Goal: Navigation & Orientation: Find specific page/section

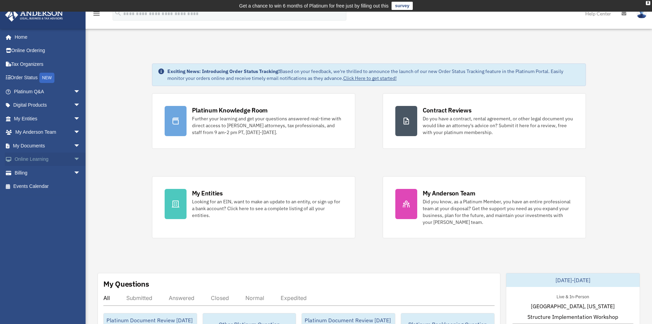
click at [74, 157] on span "arrow_drop_down" at bounding box center [81, 159] width 14 height 14
click at [35, 172] on link "Courses" at bounding box center [50, 173] width 81 height 14
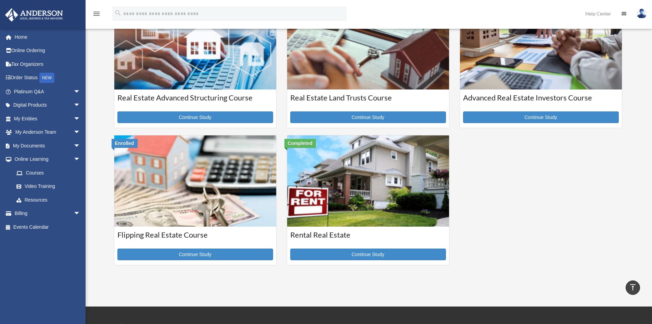
scroll to position [205, 0]
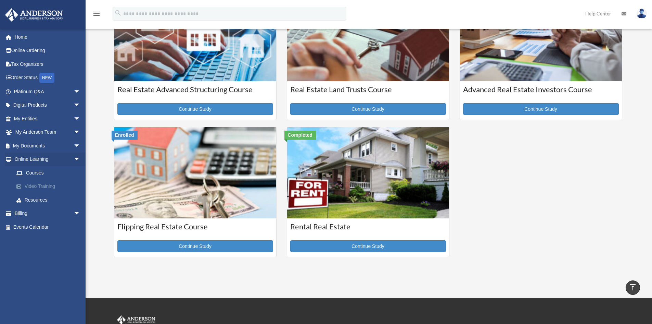
click at [45, 184] on link "Video Training" at bounding box center [50, 186] width 81 height 14
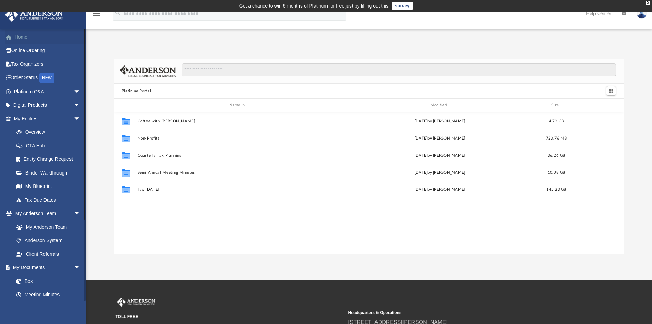
click at [16, 35] on link "Home" at bounding box center [48, 37] width 86 height 14
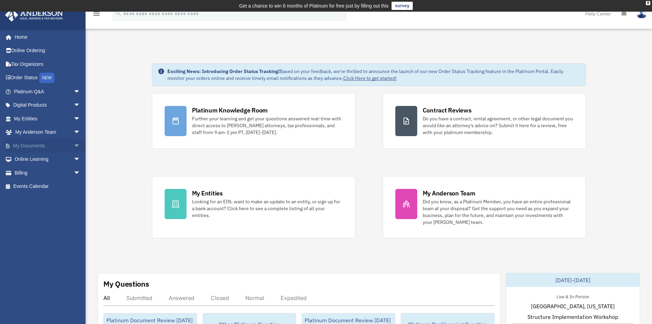
click at [74, 141] on span "arrow_drop_down" at bounding box center [81, 146] width 14 height 14
